Goal: Communication & Community: Share content

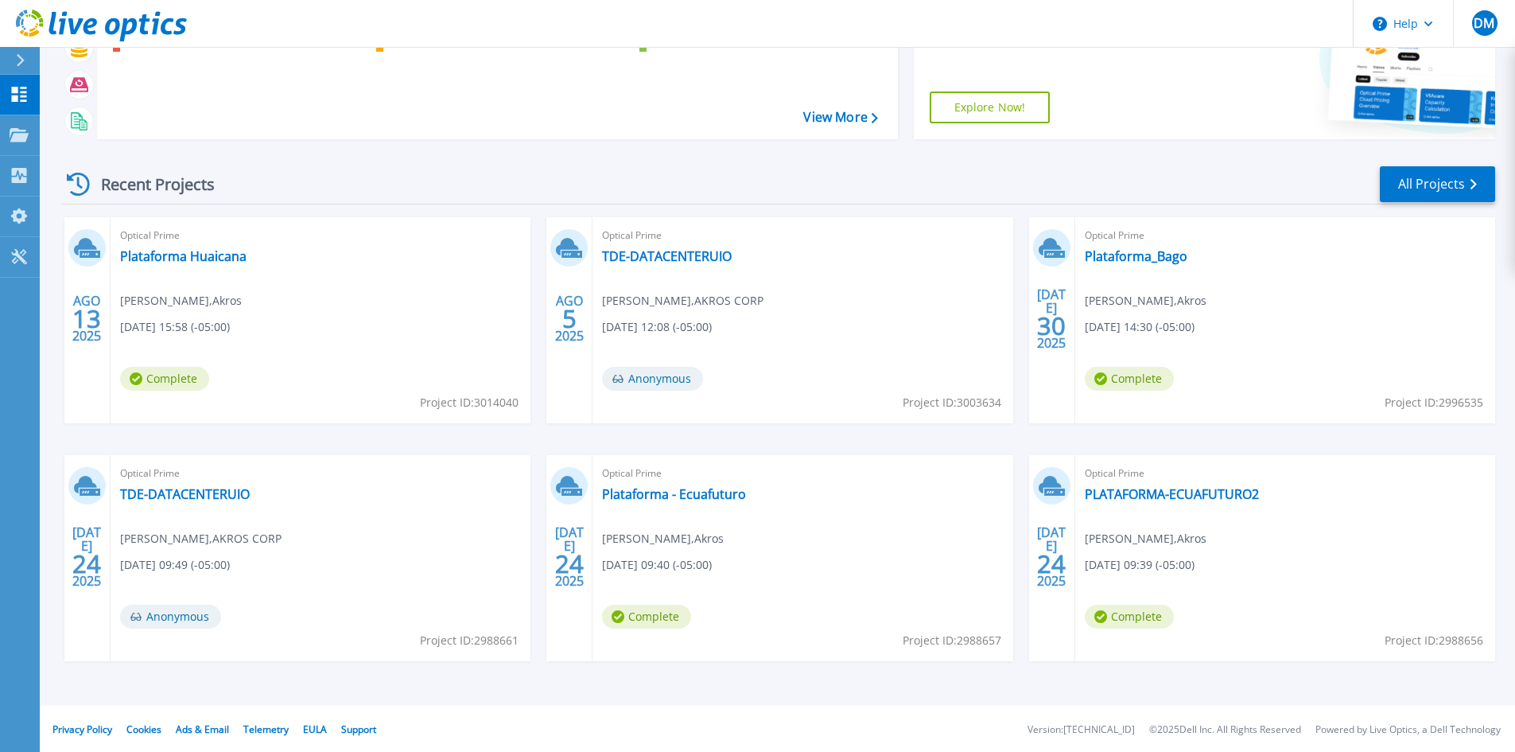
scroll to position [130, 0]
click at [1463, 172] on link "All Projects" at bounding box center [1437, 183] width 115 height 36
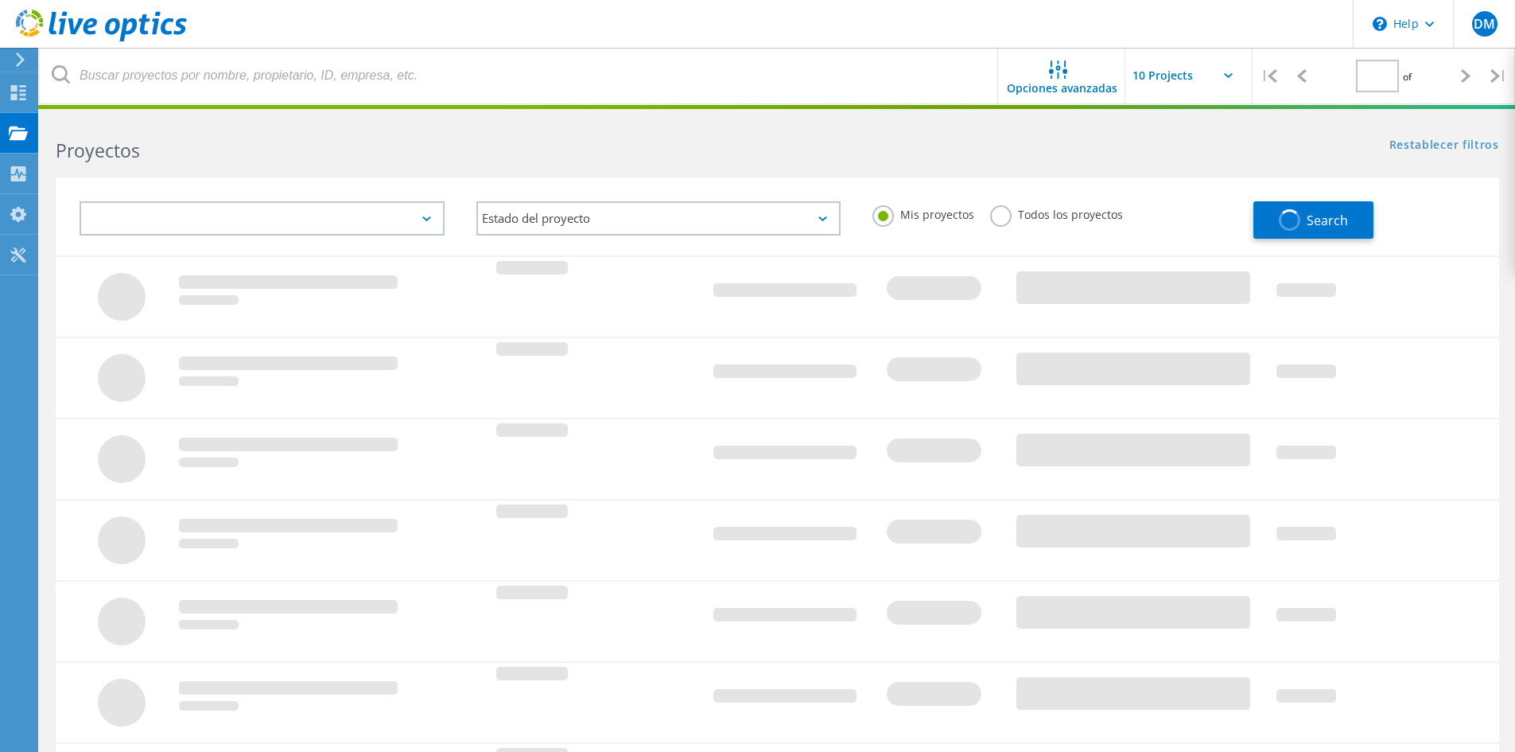
type input "1"
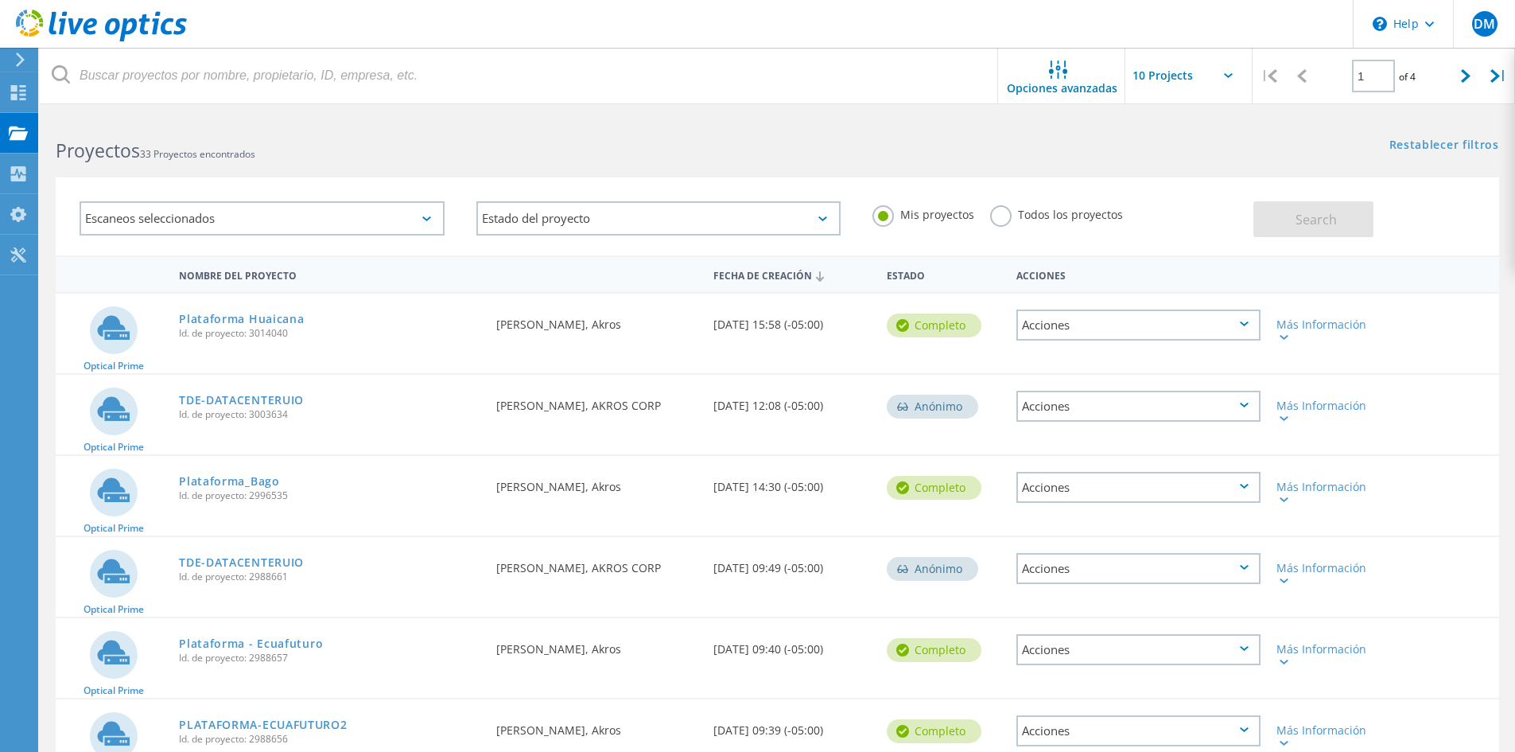
click at [379, 218] on div "Escaneos seleccionados" at bounding box center [262, 218] width 365 height 34
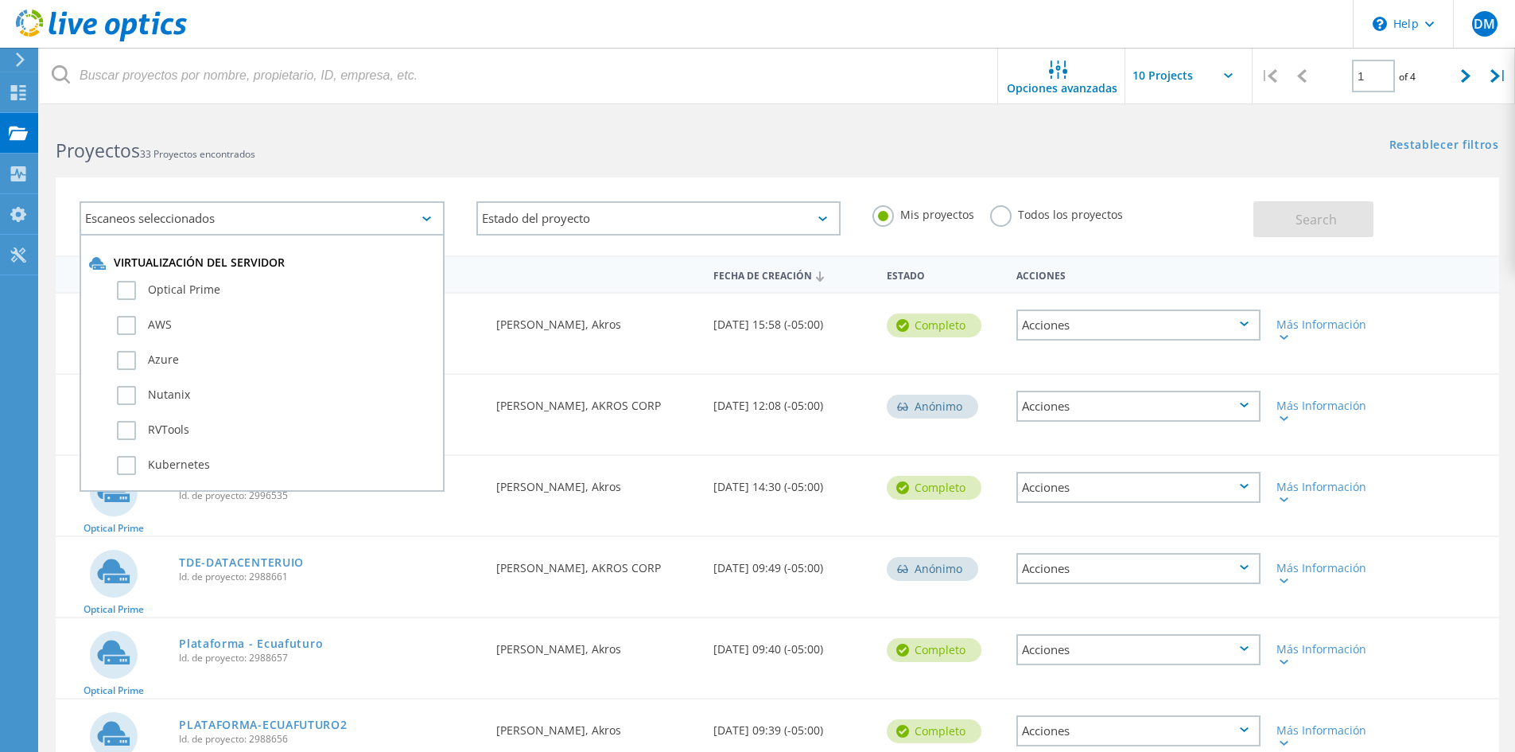
click at [379, 219] on div "Escaneos seleccionados" at bounding box center [262, 218] width 365 height 34
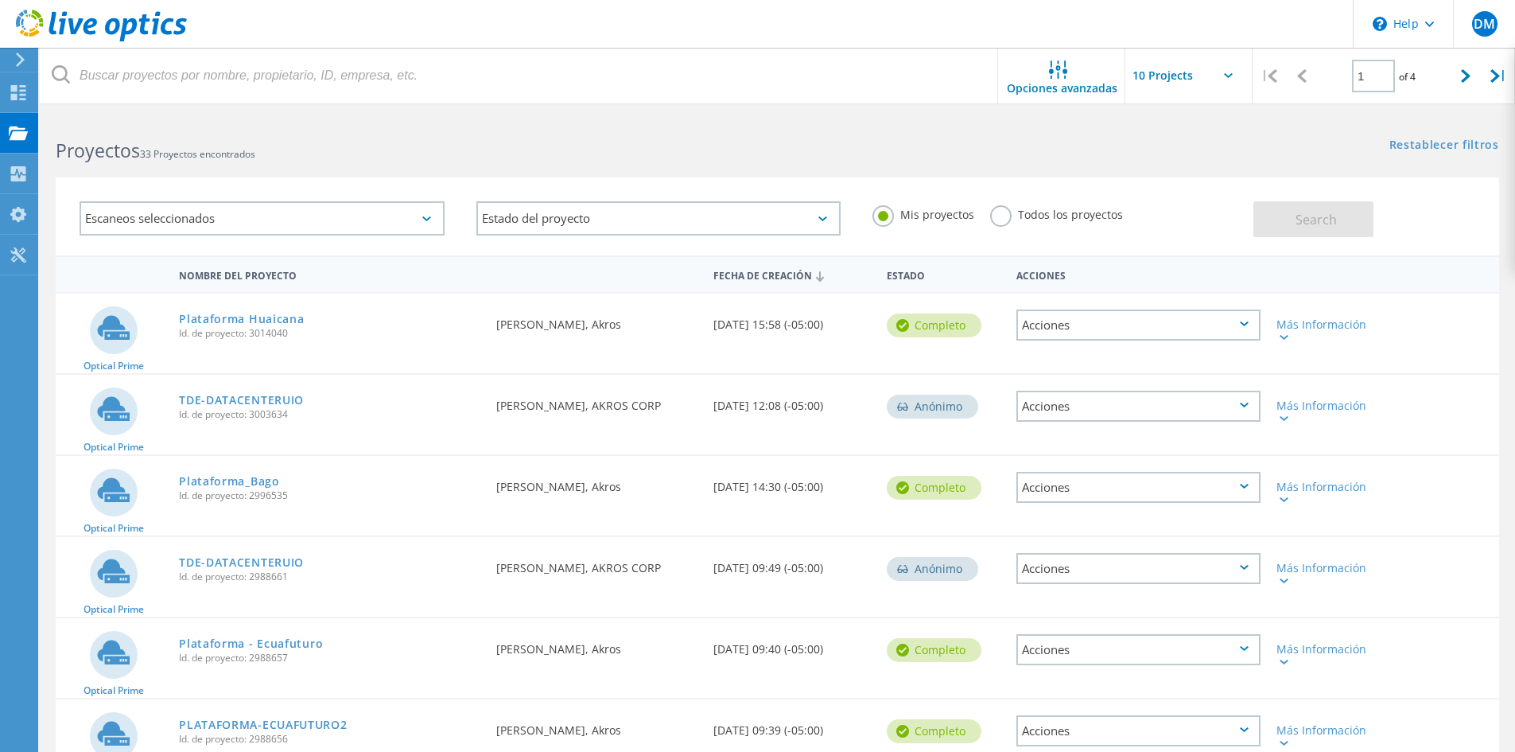
click at [997, 216] on label "Todos los proyectos" at bounding box center [1056, 212] width 133 height 15
click at [0, 0] on input "Todos los proyectos" at bounding box center [0, 0] width 0 height 0
click at [1237, 76] on input "text" at bounding box center [1204, 76] width 159 height 56
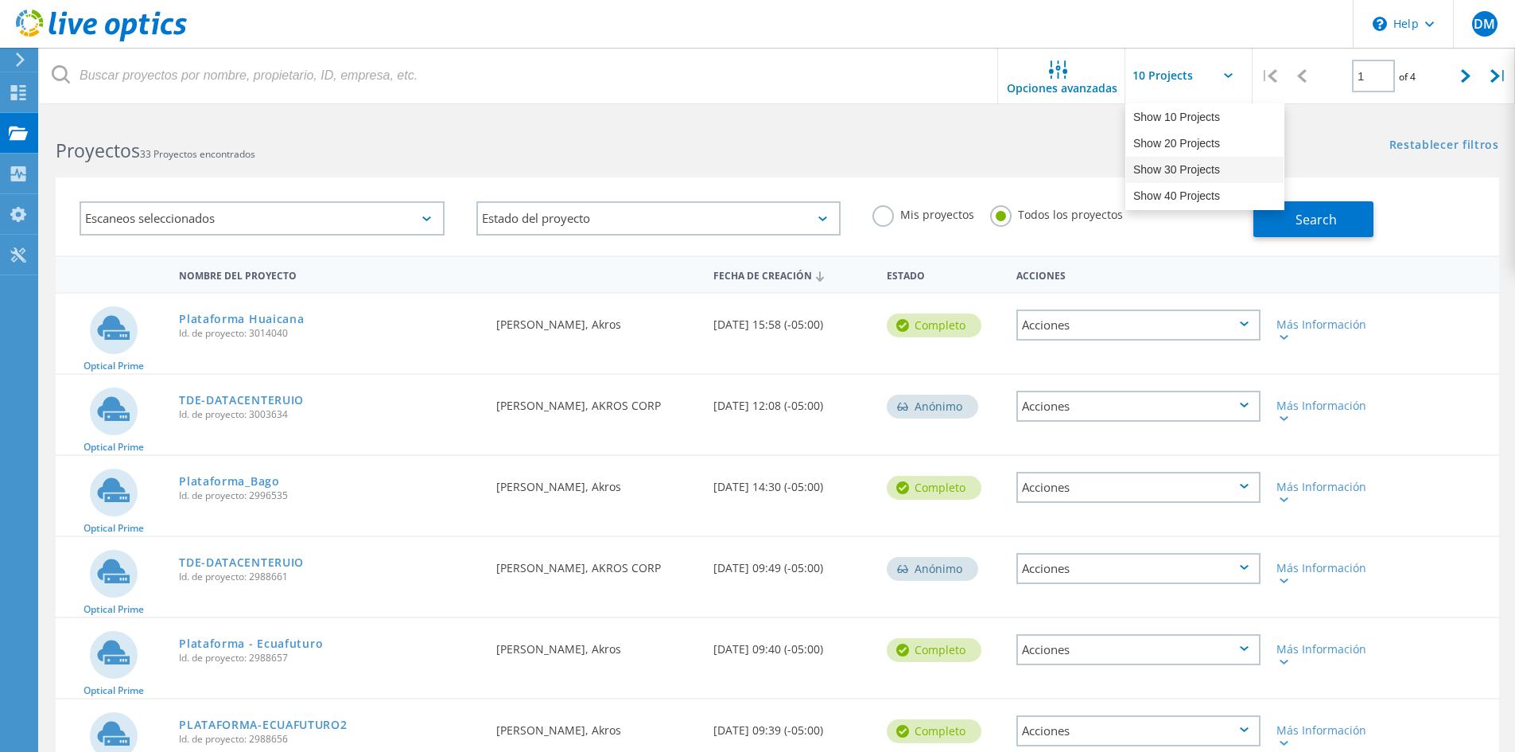
click at [1182, 169] on div "Show 30 Projects" at bounding box center [1204, 170] width 157 height 26
type input "Show 30 Projects"
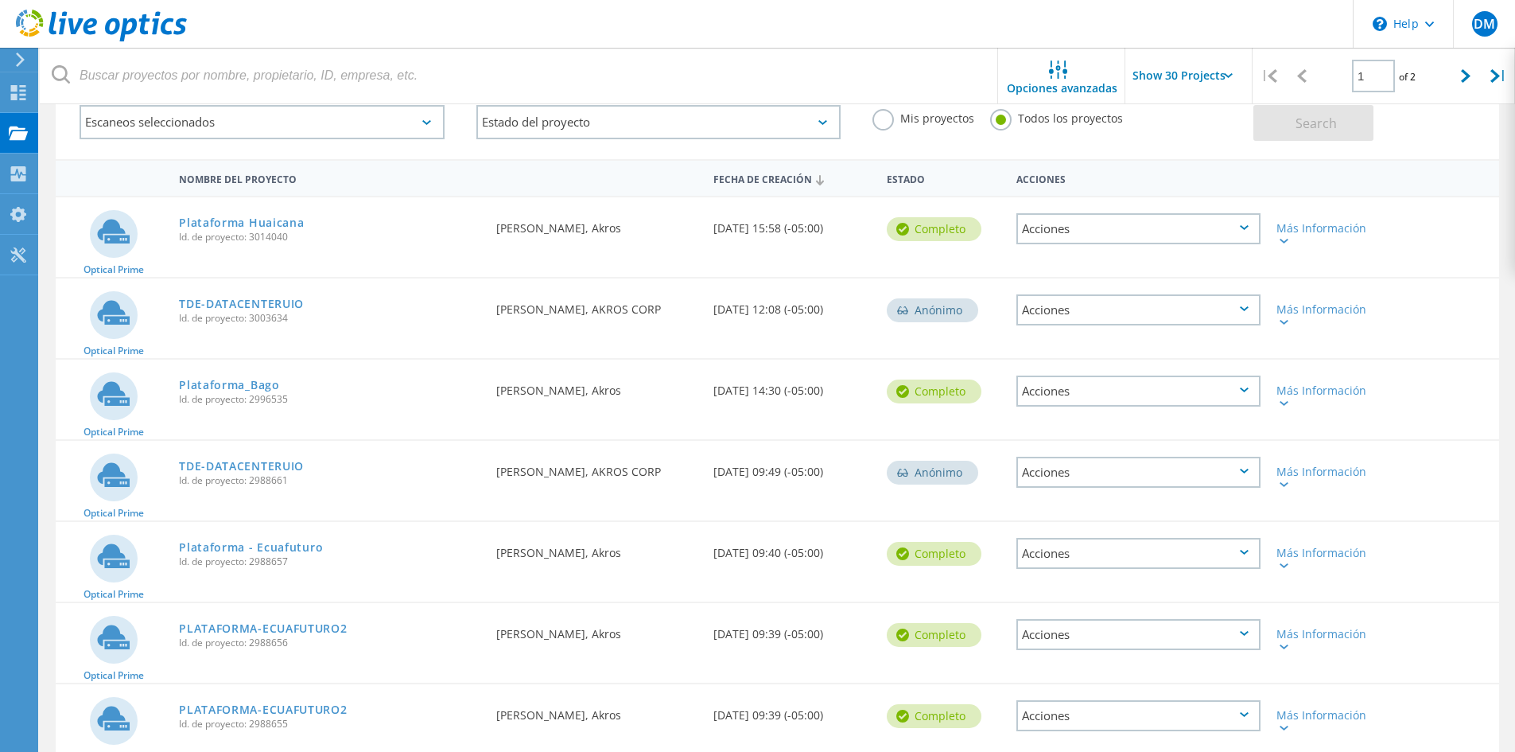
scroll to position [80, 0]
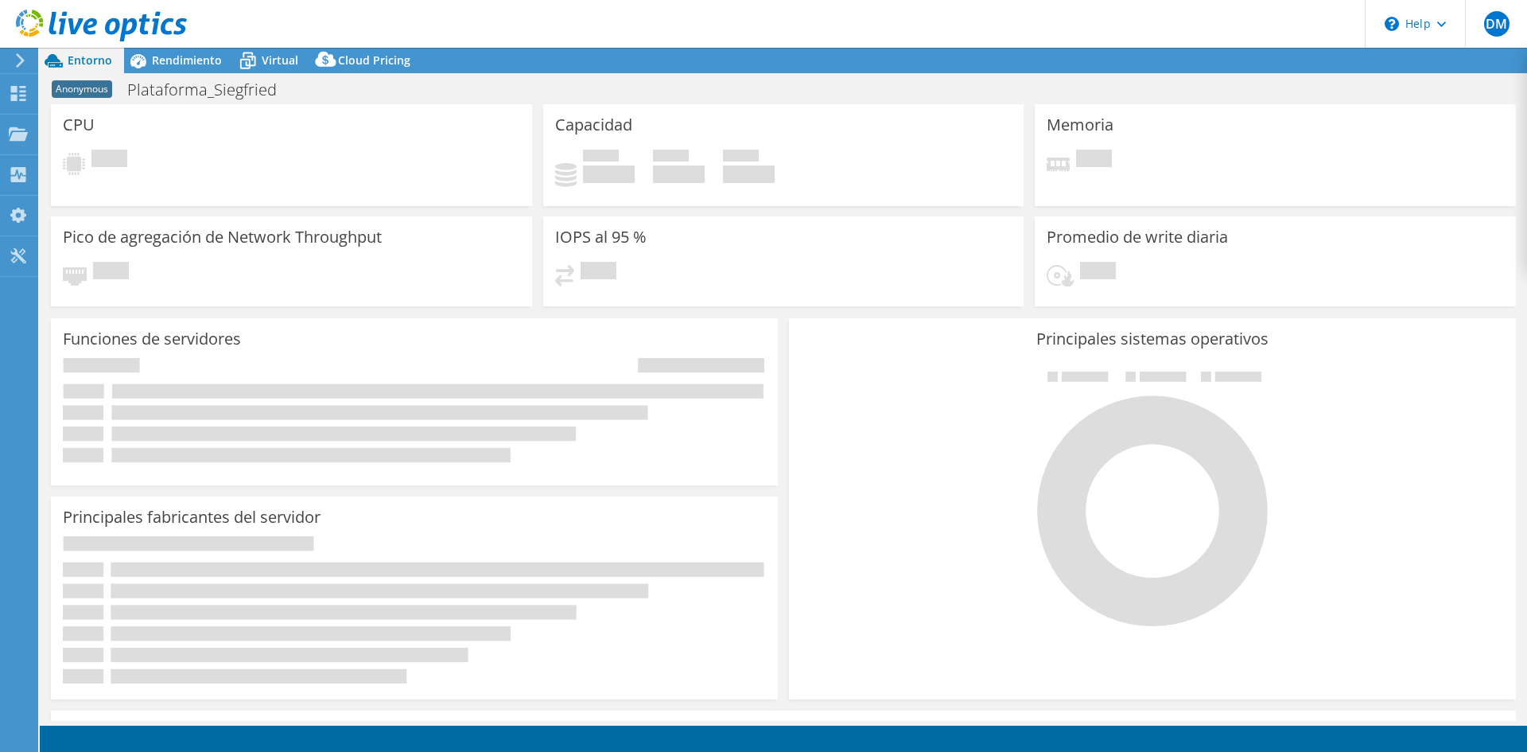
select select "USD"
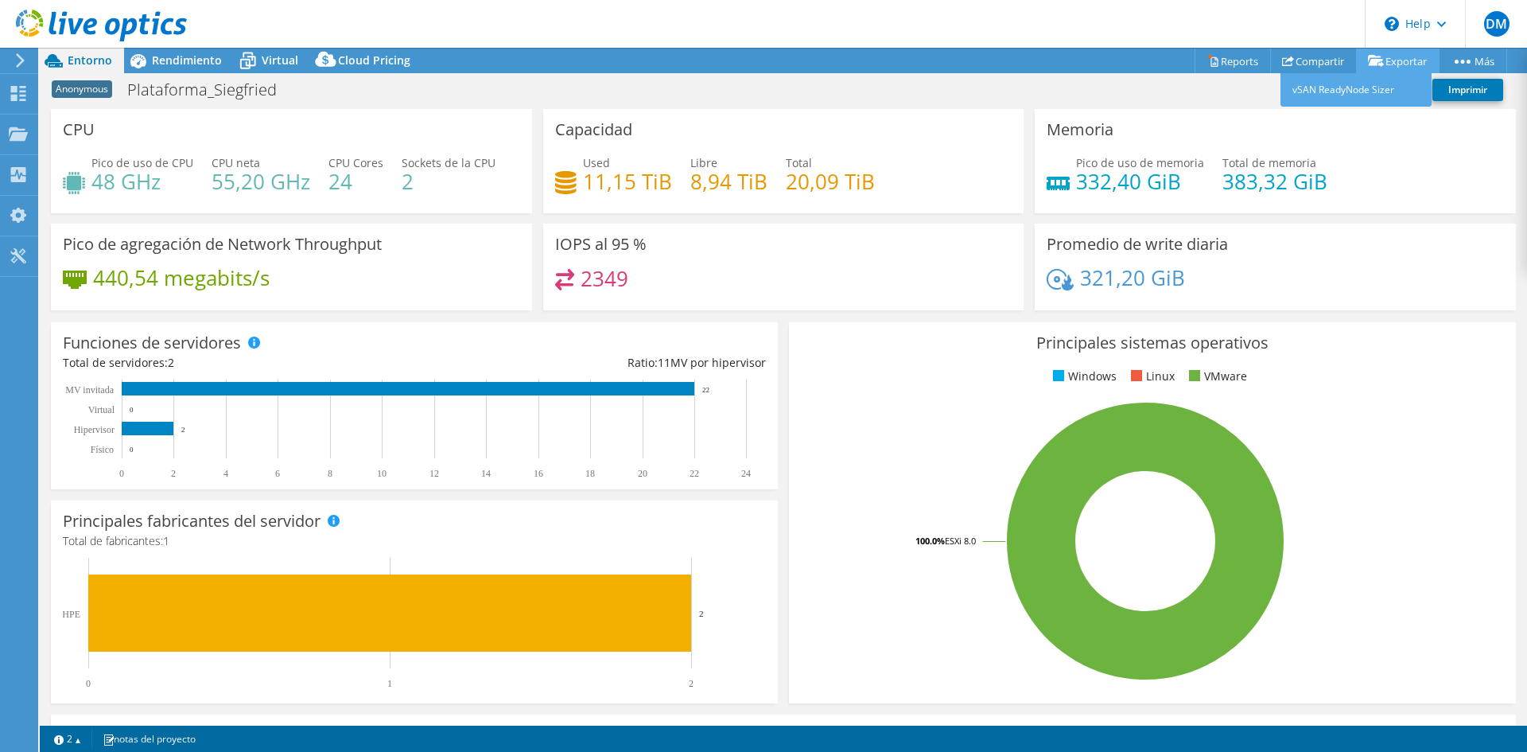
click at [1381, 66] on link "Exportar" at bounding box center [1398, 61] width 84 height 25
click at [1207, 58] on icon at bounding box center [1213, 61] width 12 height 12
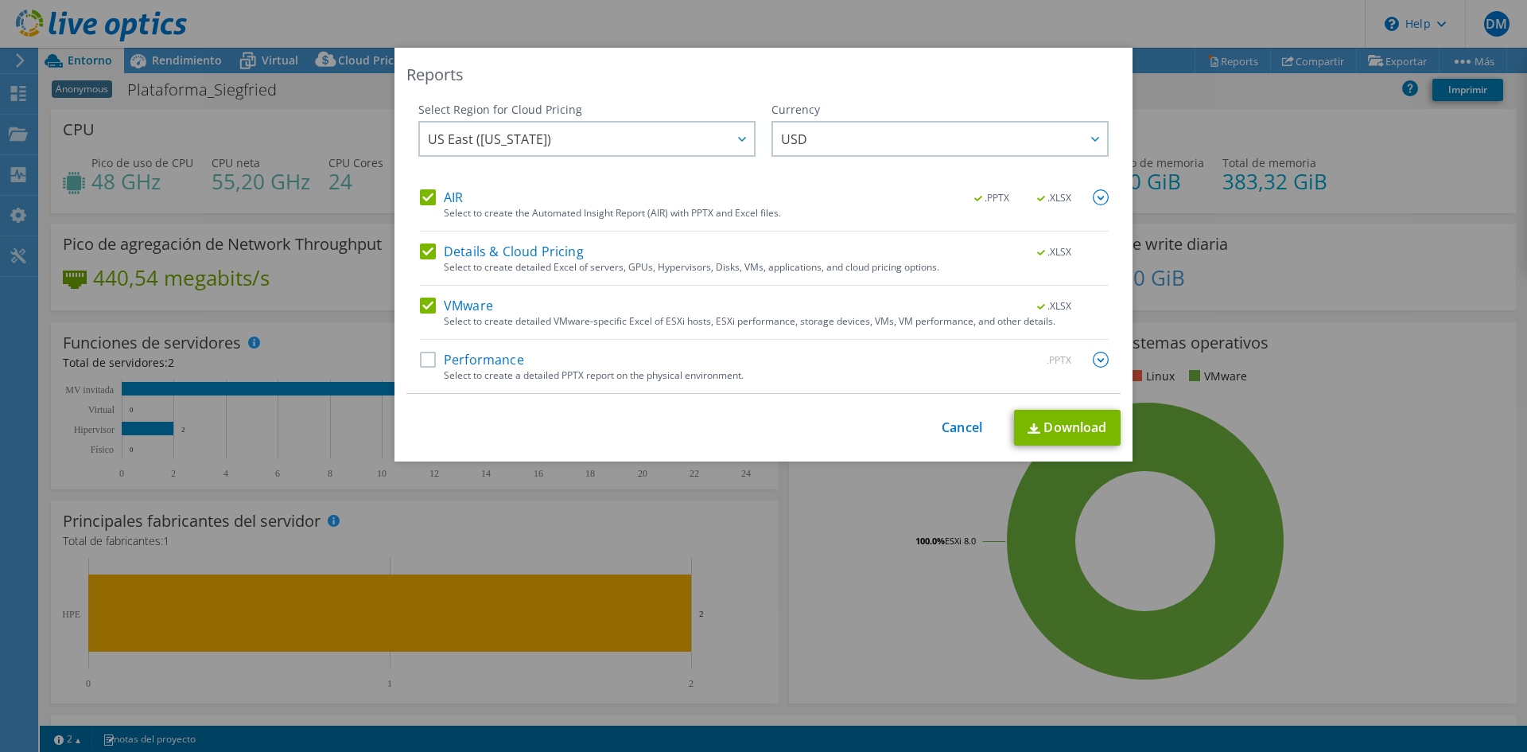
click at [421, 363] on label "Performance" at bounding box center [472, 360] width 104 height 16
click at [0, 0] on input "Performance" at bounding box center [0, 0] width 0 height 0
click at [961, 429] on link "Cancel" at bounding box center [962, 427] width 41 height 15
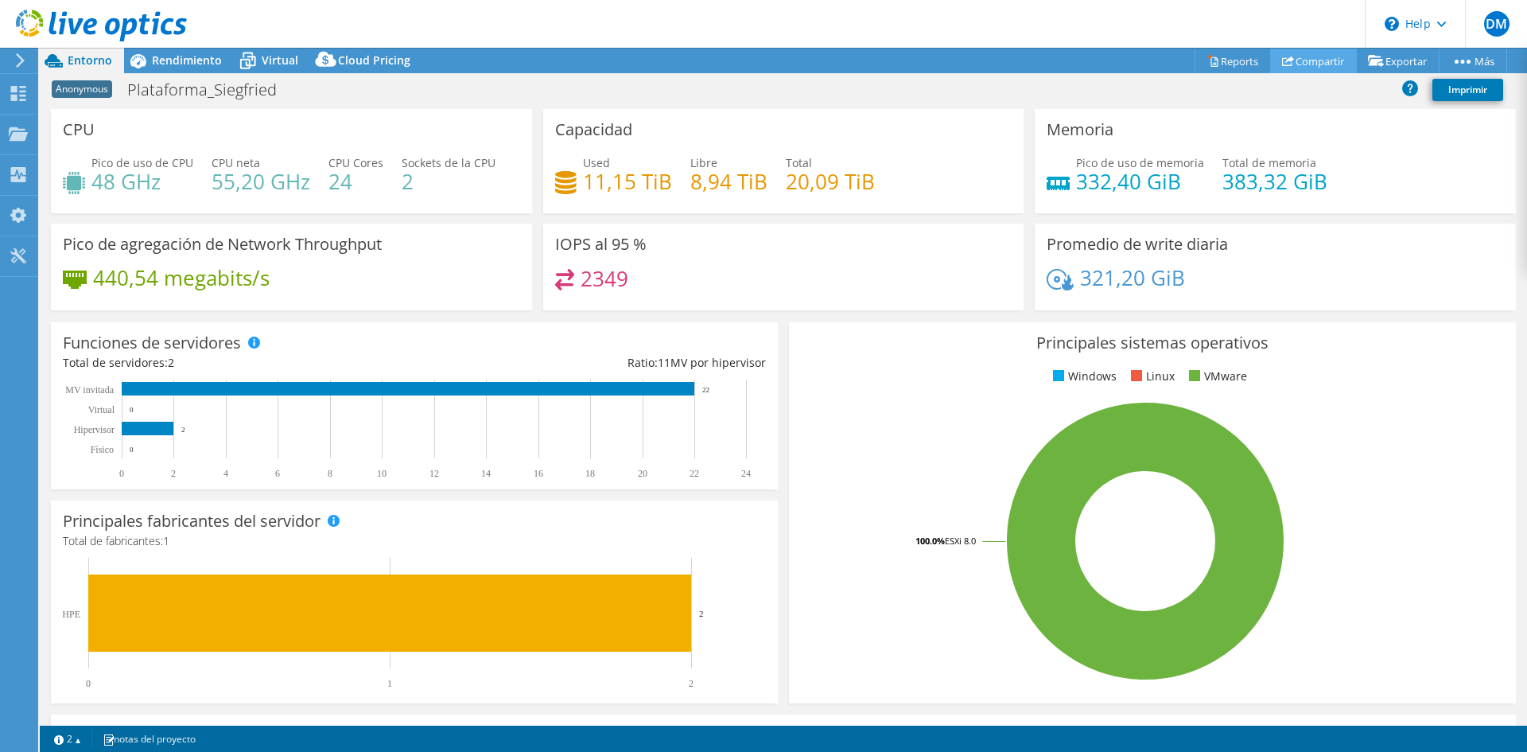
click at [1303, 60] on link "Compartir" at bounding box center [1313, 61] width 87 height 25
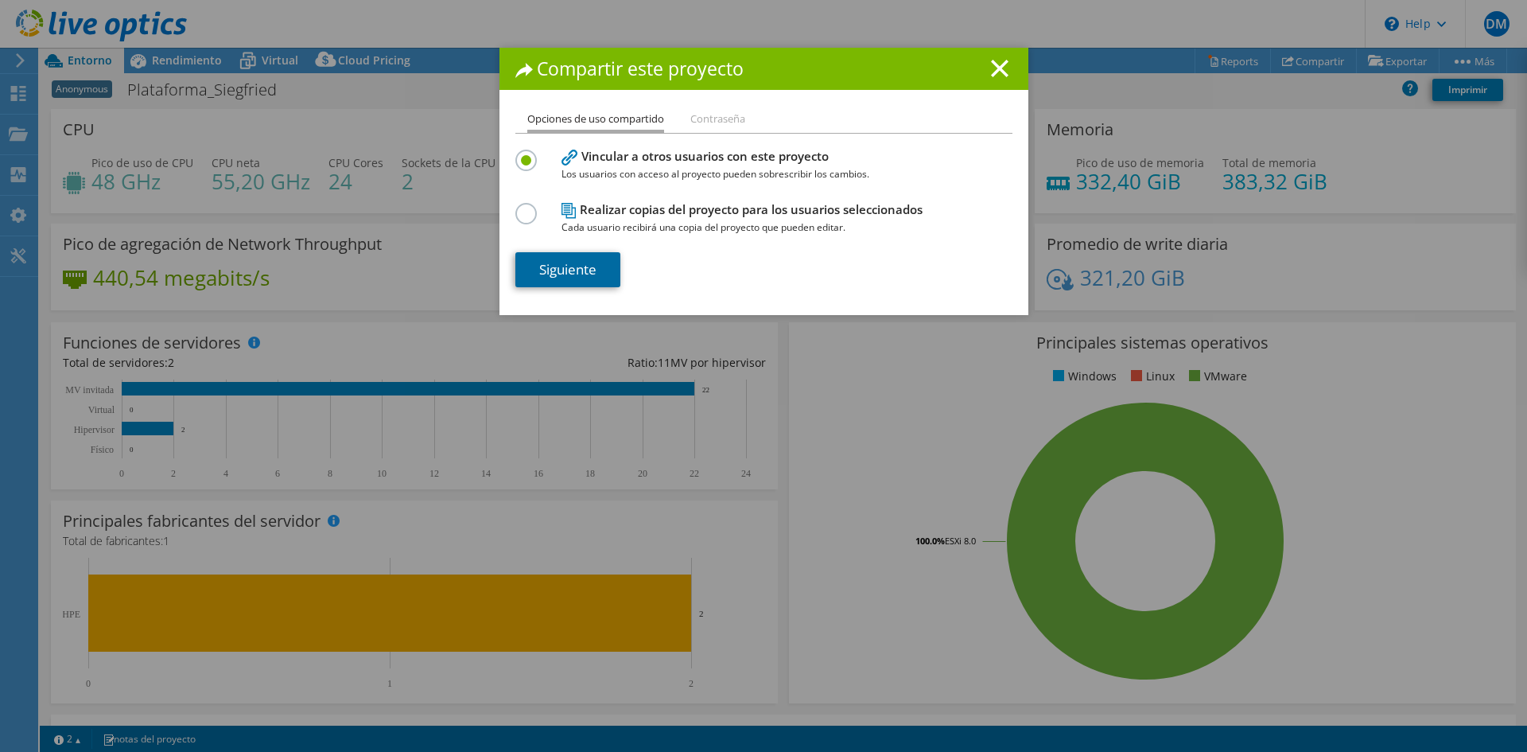
click at [561, 269] on link "Siguiente" at bounding box center [567, 269] width 105 height 35
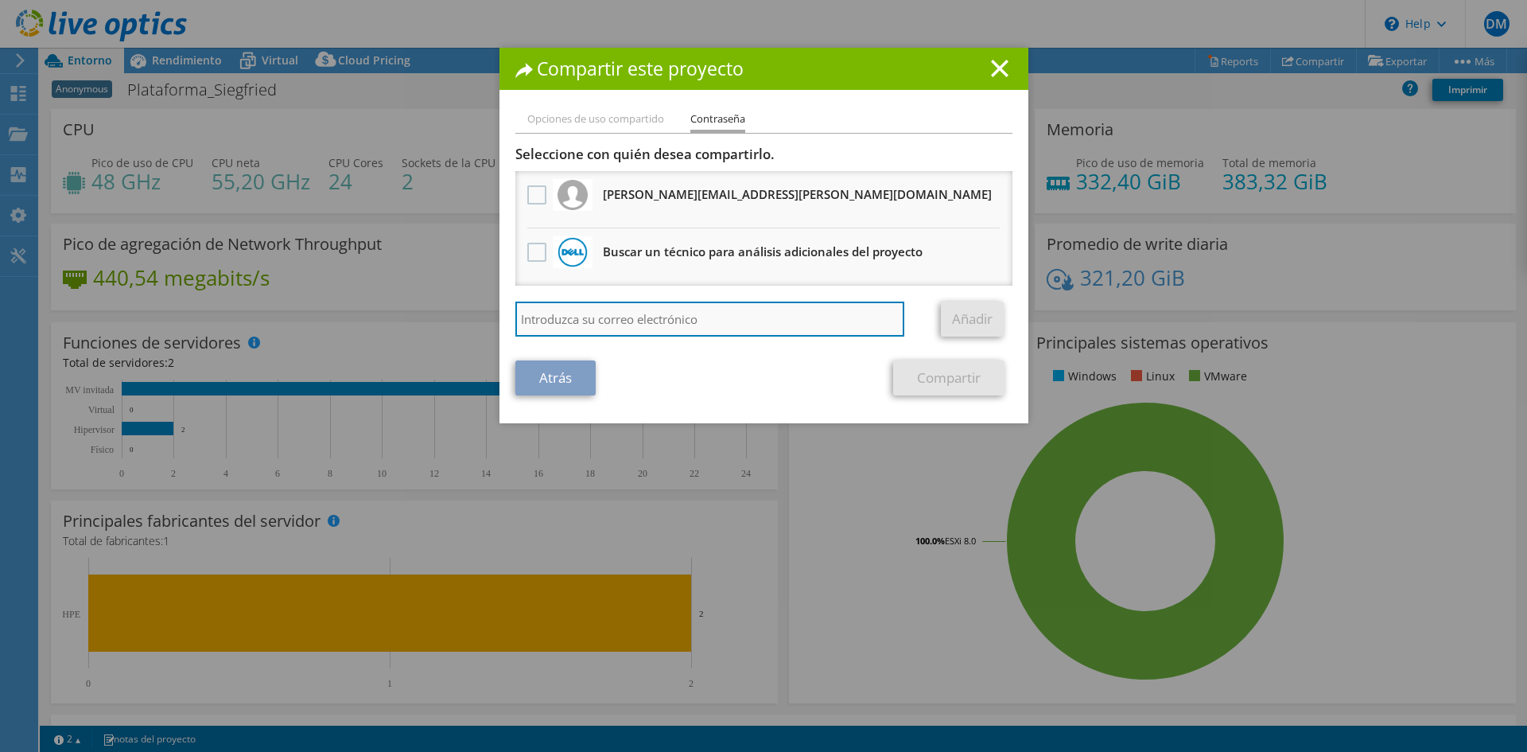
click at [600, 320] on input "search" at bounding box center [710, 318] width 390 height 35
type input "diego.yepez@akroscorp.com"
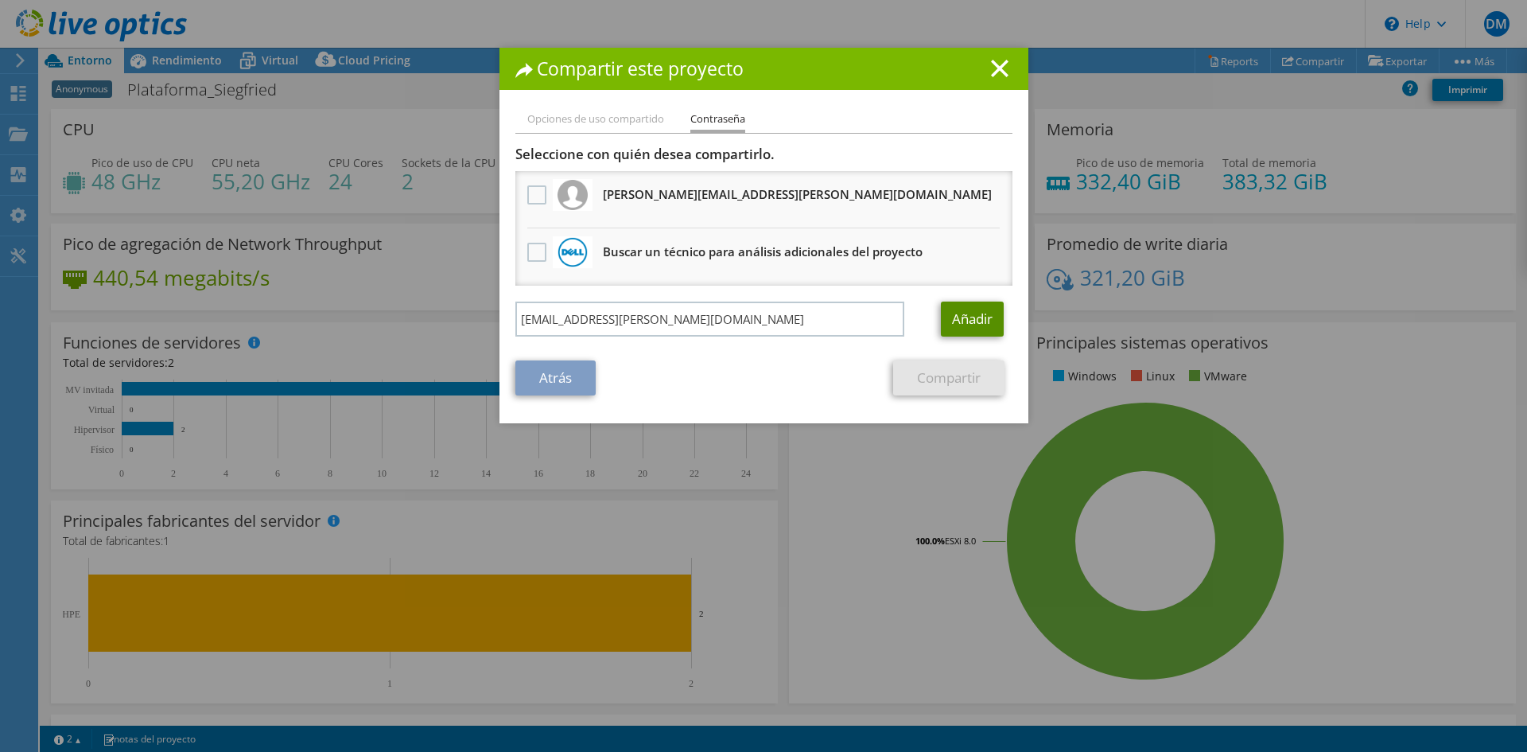
click at [963, 320] on link "Añadir" at bounding box center [972, 318] width 63 height 35
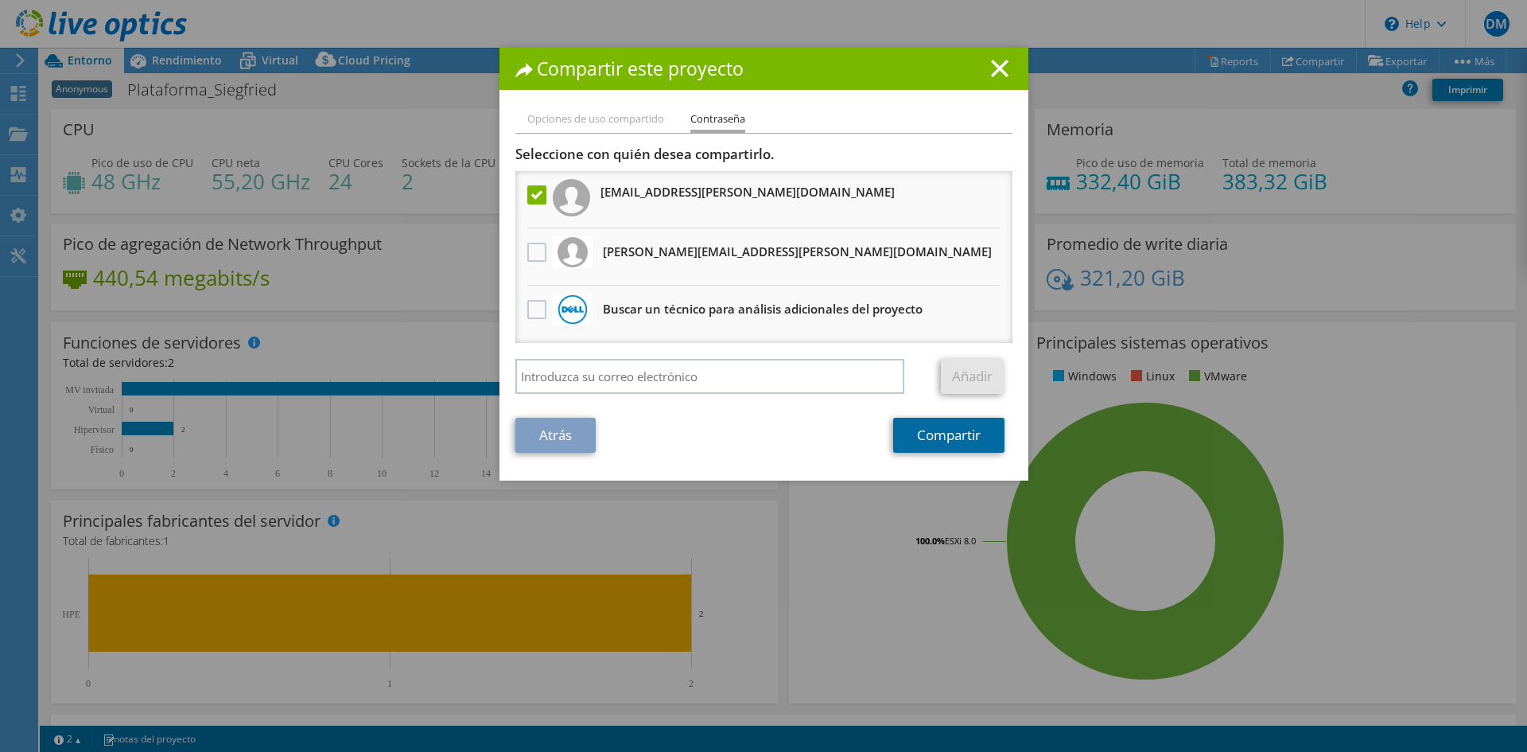
click at [942, 438] on link "Compartir" at bounding box center [948, 435] width 111 height 35
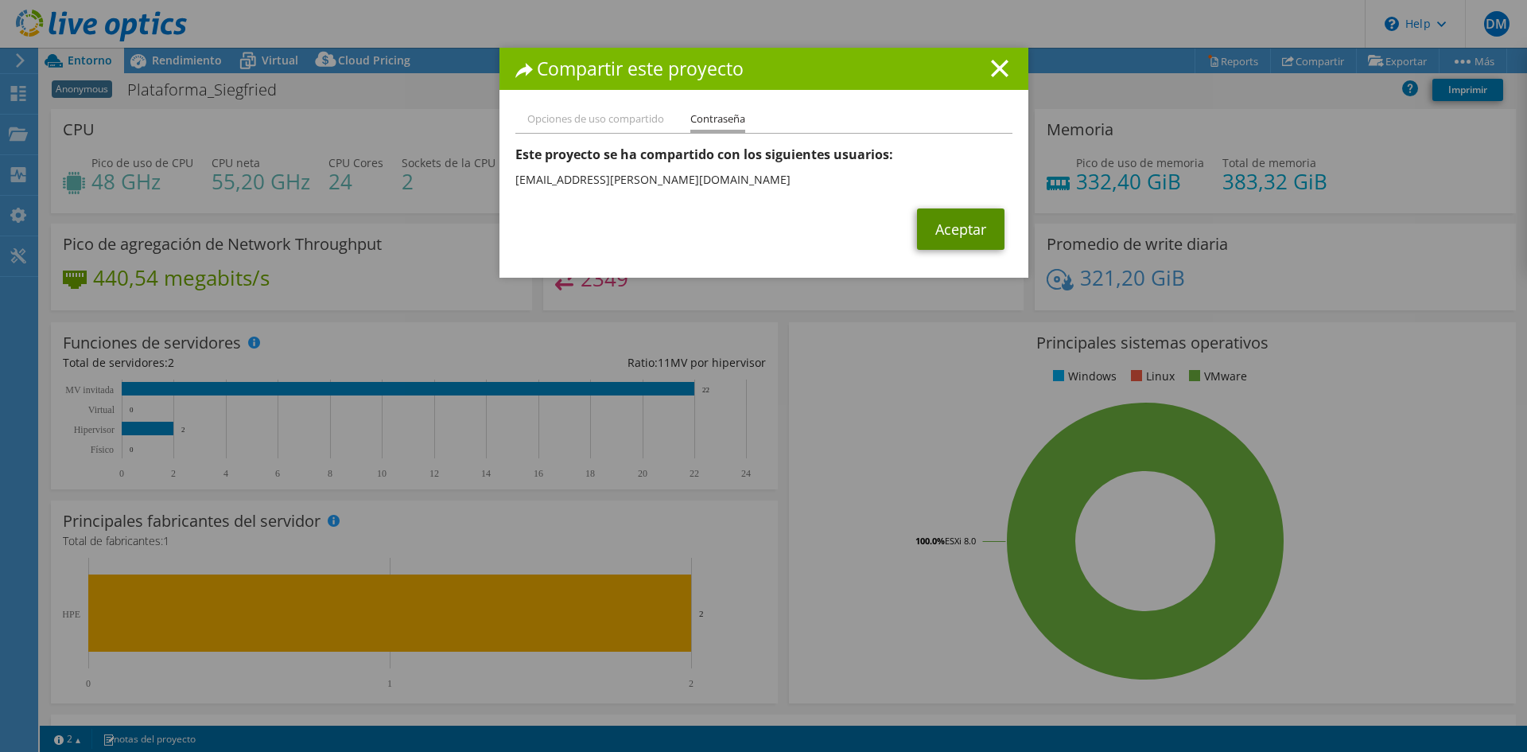
click at [965, 243] on link "Aceptar" at bounding box center [960, 228] width 87 height 41
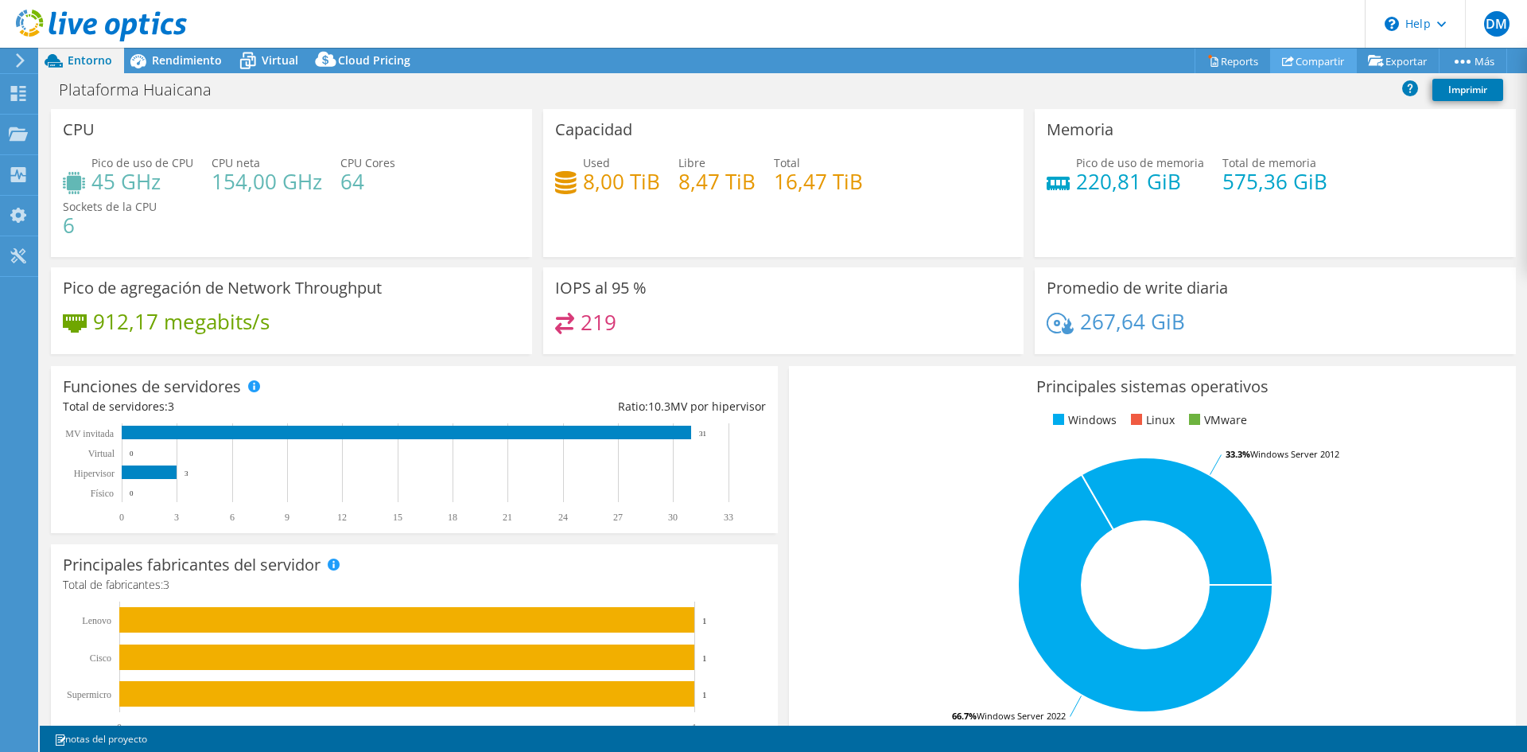
click at [1328, 64] on link "Compartir" at bounding box center [1313, 61] width 87 height 25
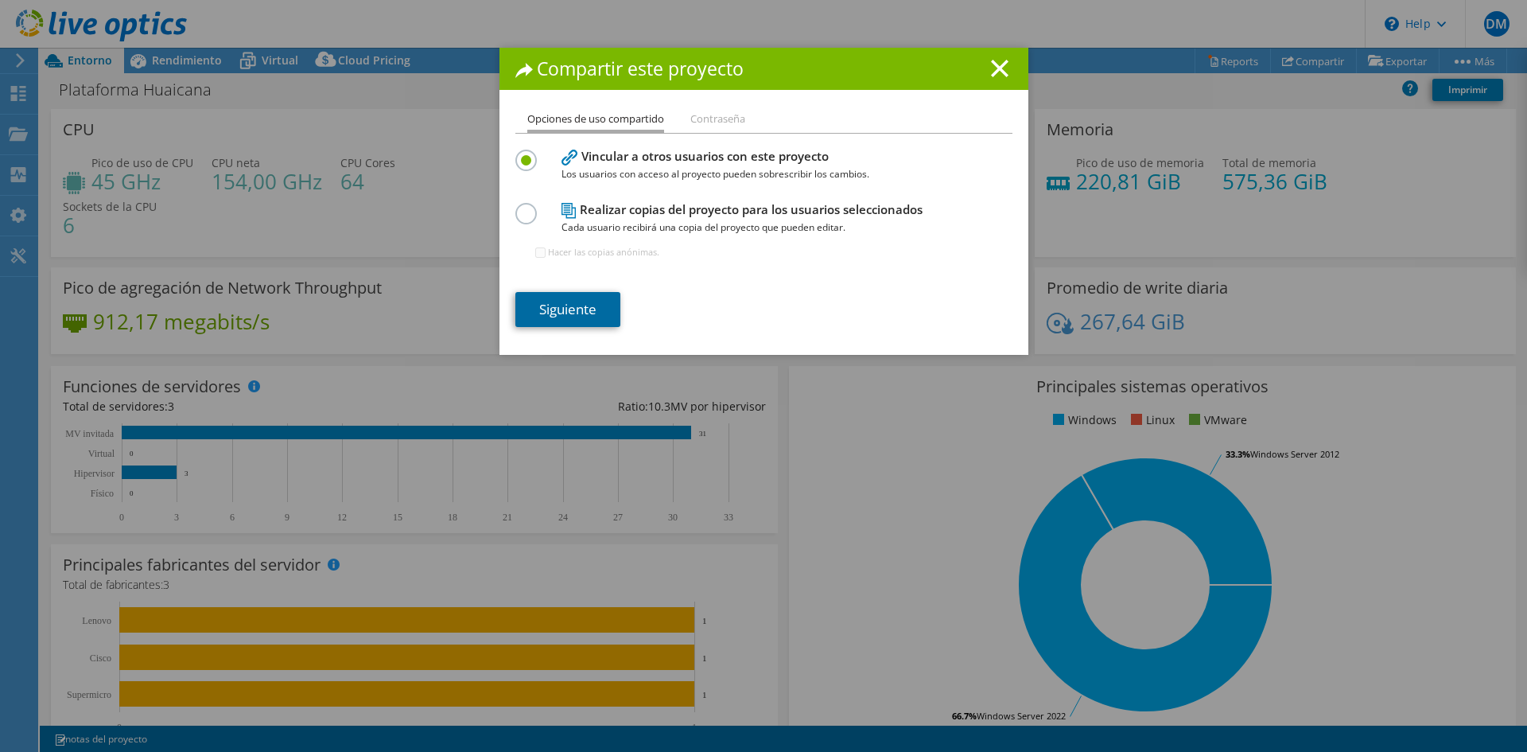
click at [556, 309] on link "Siguiente" at bounding box center [567, 309] width 105 height 35
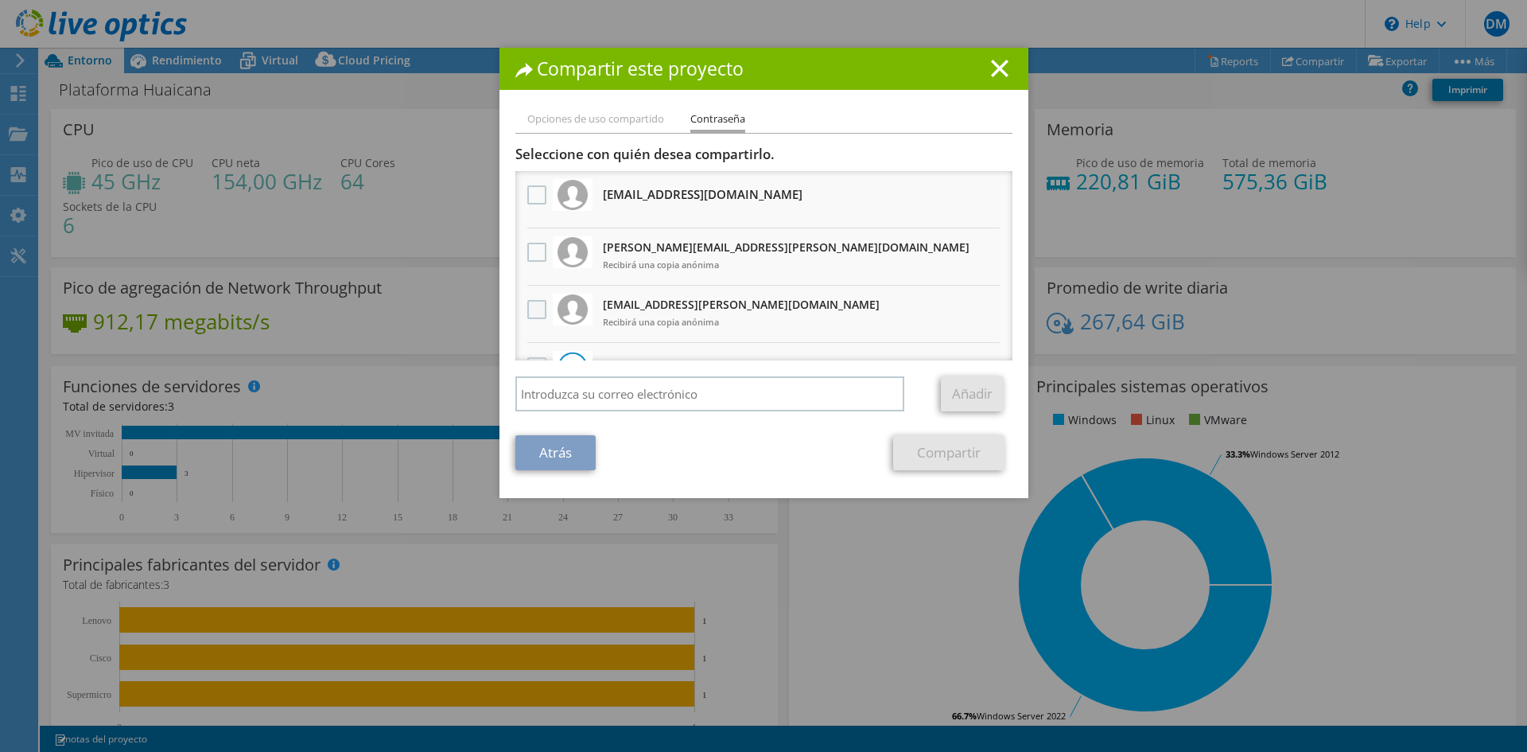
click at [532, 312] on label at bounding box center [538, 309] width 23 height 19
click at [0, 0] on input "checkbox" at bounding box center [0, 0] width 0 height 0
click at [944, 452] on link "Compartir" at bounding box center [948, 452] width 111 height 35
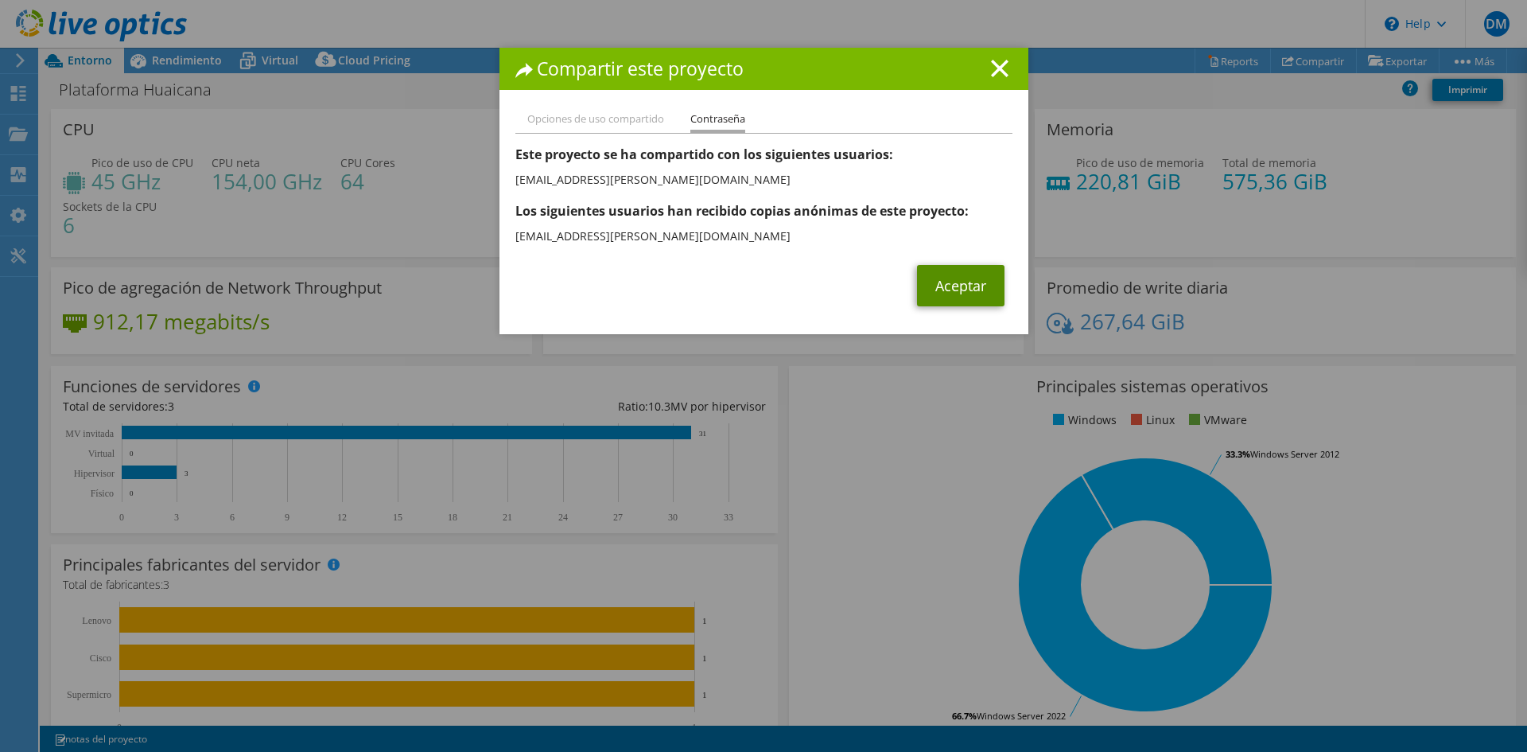
click at [936, 290] on link "Aceptar" at bounding box center [960, 285] width 87 height 41
